Goal: Information Seeking & Learning: Learn about a topic

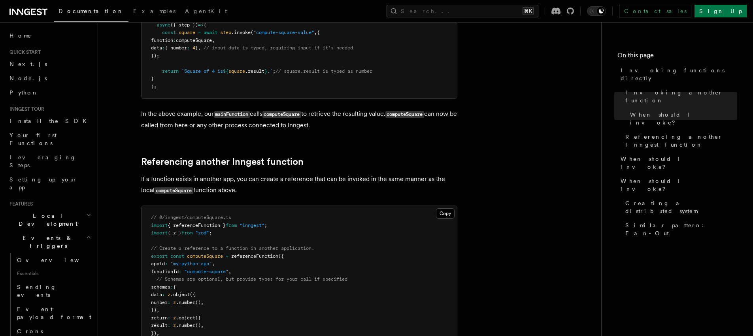
scroll to position [493, 0]
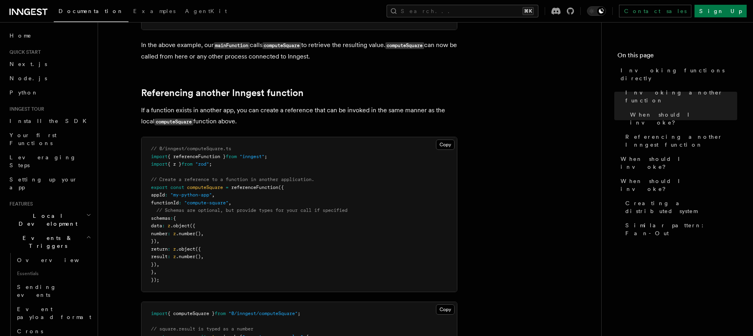
click at [40, 10] on icon at bounding box center [28, 11] width 38 height 9
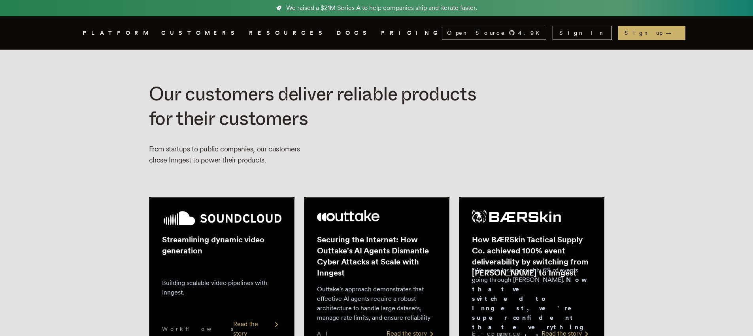
click at [337, 32] on link "DOCS" at bounding box center [354, 33] width 35 height 10
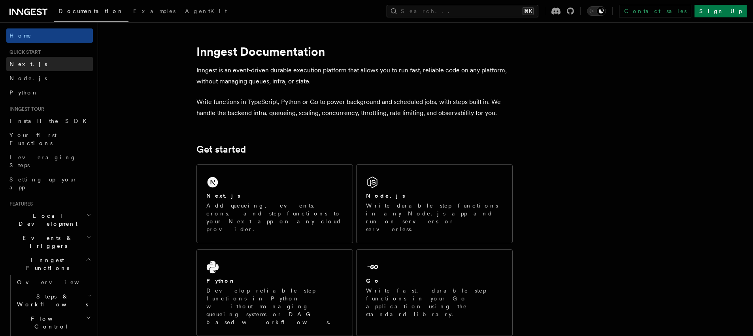
click at [23, 65] on span "Next.js" at bounding box center [28, 64] width 38 height 6
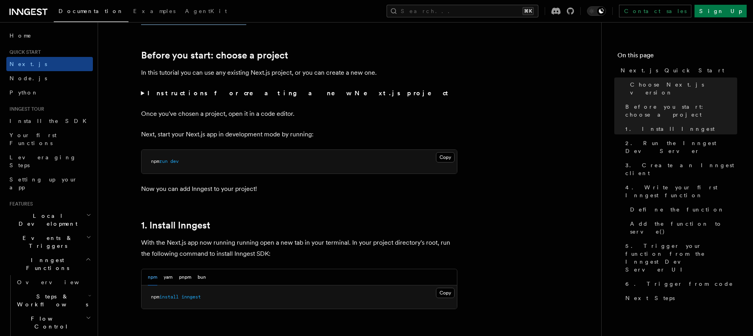
scroll to position [238, 0]
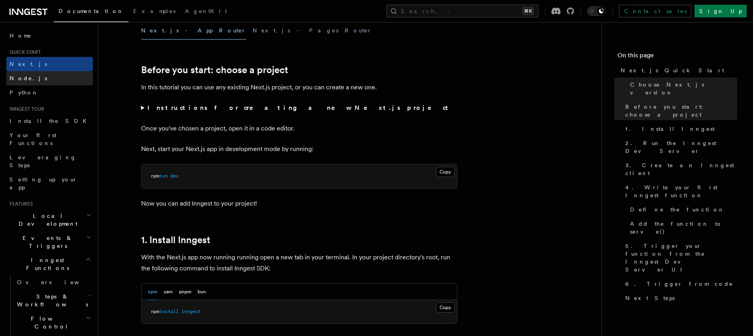
click at [33, 80] on link "Node.js" at bounding box center [49, 78] width 87 height 14
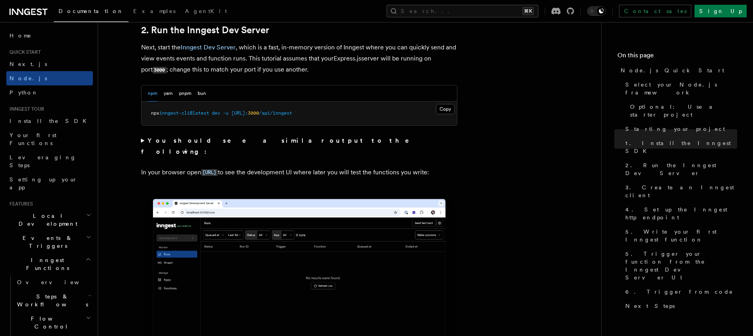
scroll to position [665, 0]
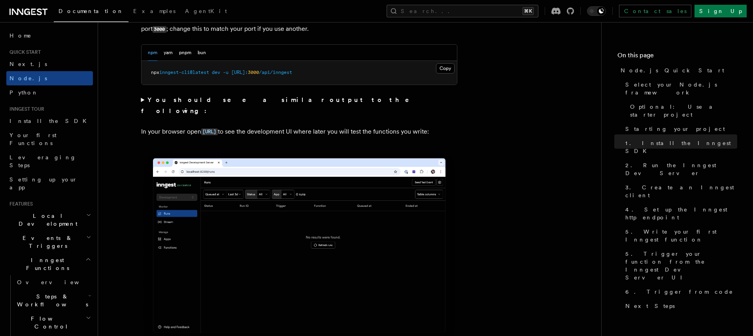
click at [51, 234] on span "Events & Triggers" at bounding box center [46, 242] width 80 height 16
click at [43, 284] on span "Sending events" at bounding box center [37, 291] width 40 height 14
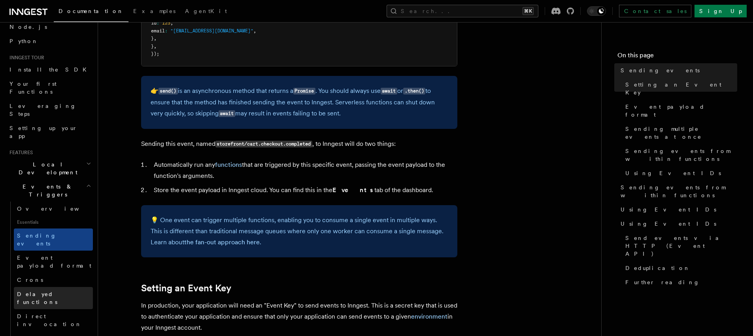
scroll to position [62, 0]
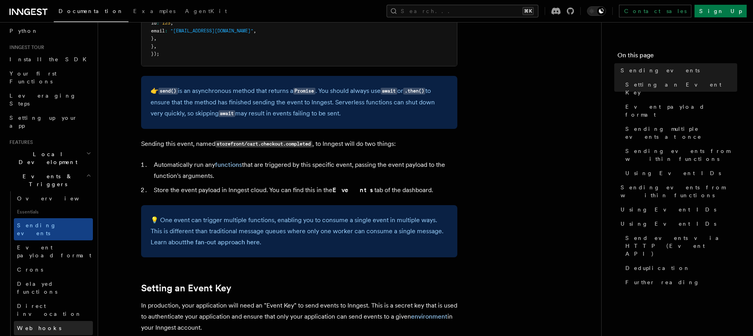
click at [34, 325] on span "Webhooks" at bounding box center [39, 328] width 44 height 6
